Goal: Task Accomplishment & Management: Manage account settings

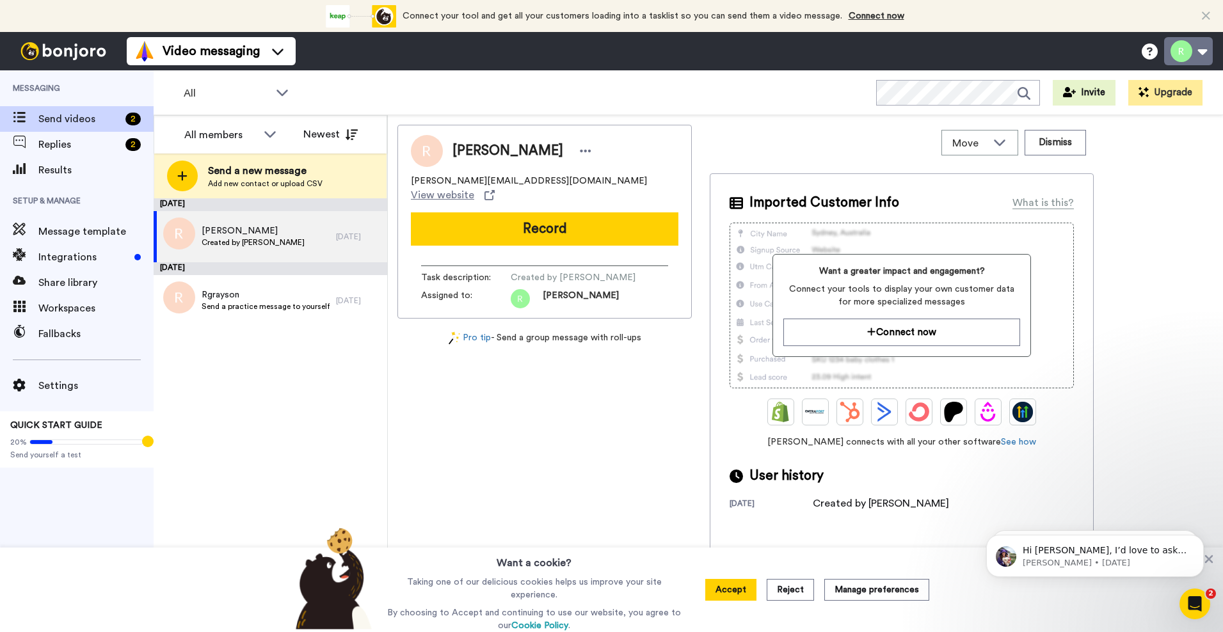
click at [1189, 51] on button at bounding box center [1188, 51] width 49 height 28
